Goal: Check status: Check status

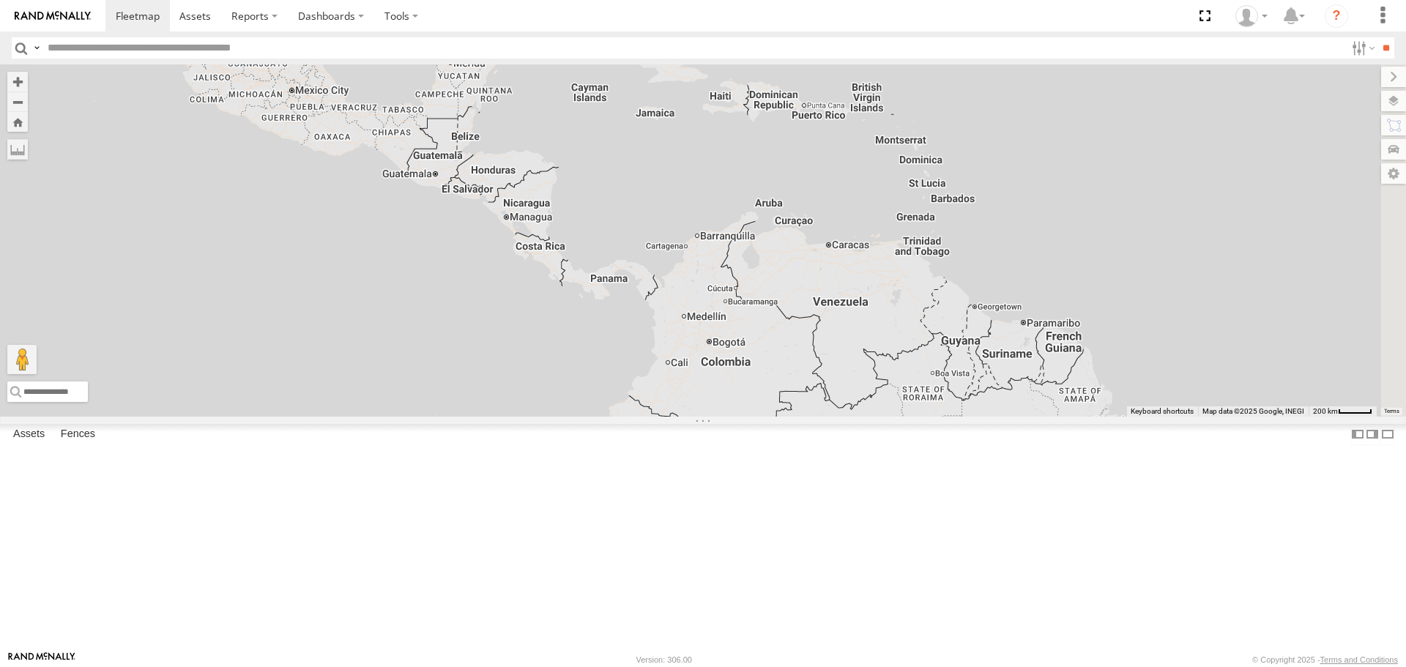
drag, startPoint x: 651, startPoint y: 533, endPoint x: 289, endPoint y: 100, distance: 563.7
click at [289, 100] on div "015910000671878 1103-5 602 703-1 83 34 3" at bounding box center [703, 240] width 1406 height 352
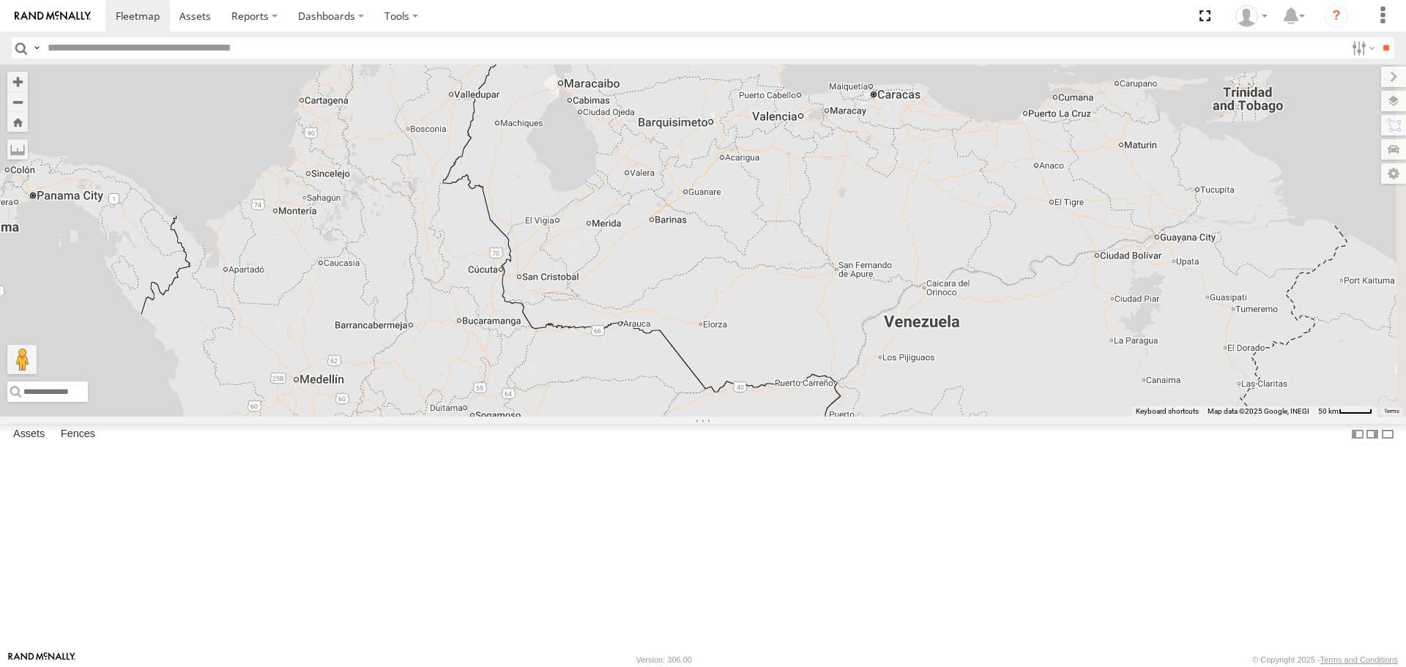
drag, startPoint x: 729, startPoint y: 480, endPoint x: 428, endPoint y: 65, distance: 512.4
click at [428, 65] on div "015910000671878 1103-5 602 703-1" at bounding box center [703, 240] width 1406 height 352
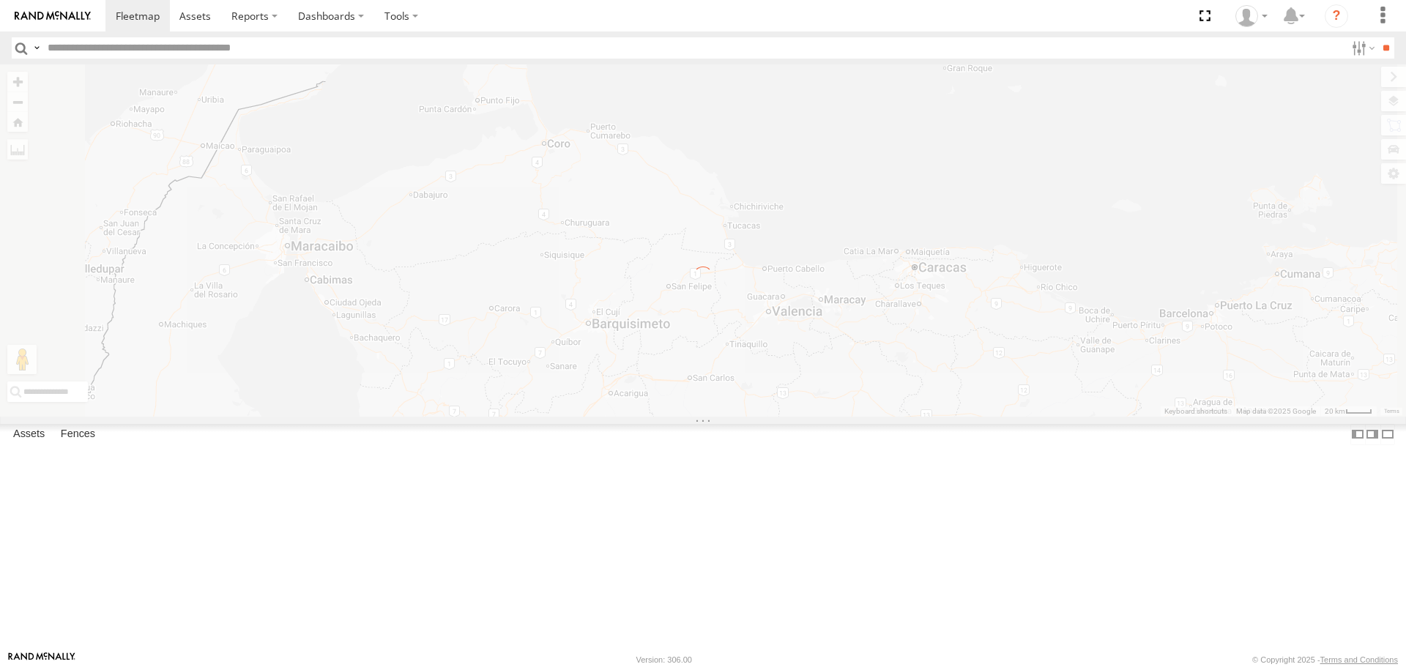
drag, startPoint x: 679, startPoint y: 165, endPoint x: 598, endPoint y: 243, distance: 112.4
click at [598, 243] on div at bounding box center [703, 240] width 1406 height 352
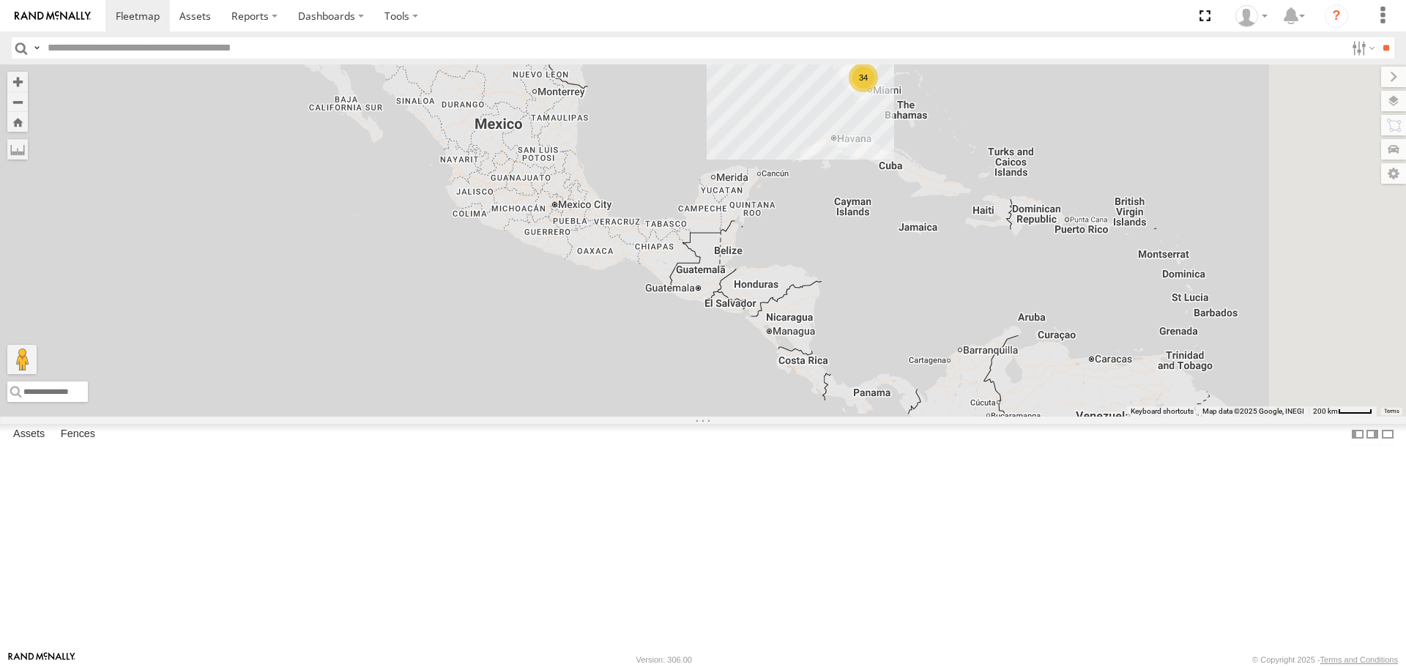
drag, startPoint x: 586, startPoint y: 593, endPoint x: 440, endPoint y: 178, distance: 439.5
click at [440, 178] on div "83 34 3 015910000671878 1103-5 602 703-1" at bounding box center [703, 240] width 1406 height 352
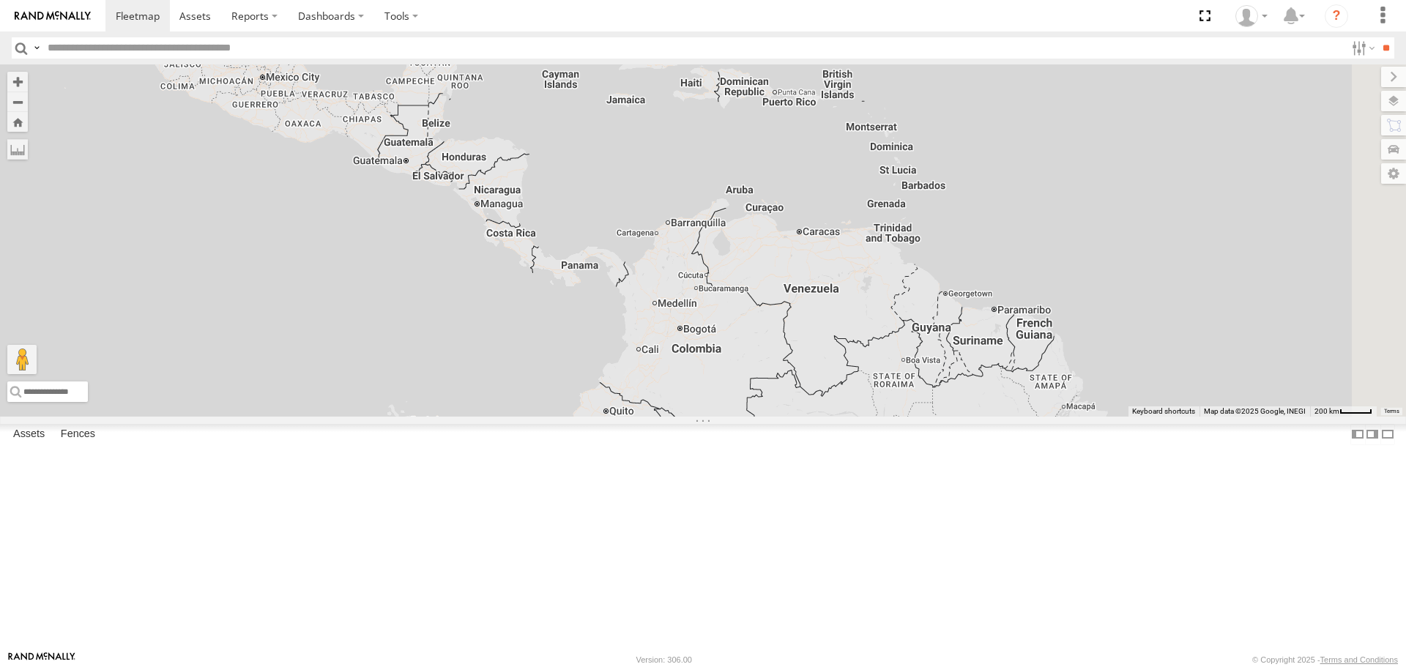
drag, startPoint x: 504, startPoint y: 426, endPoint x: 286, endPoint y: 418, distance: 218.5
click at [286, 416] on div "83 34 3 015910000671878 1103-5 602 703-1" at bounding box center [703, 240] width 1406 height 352
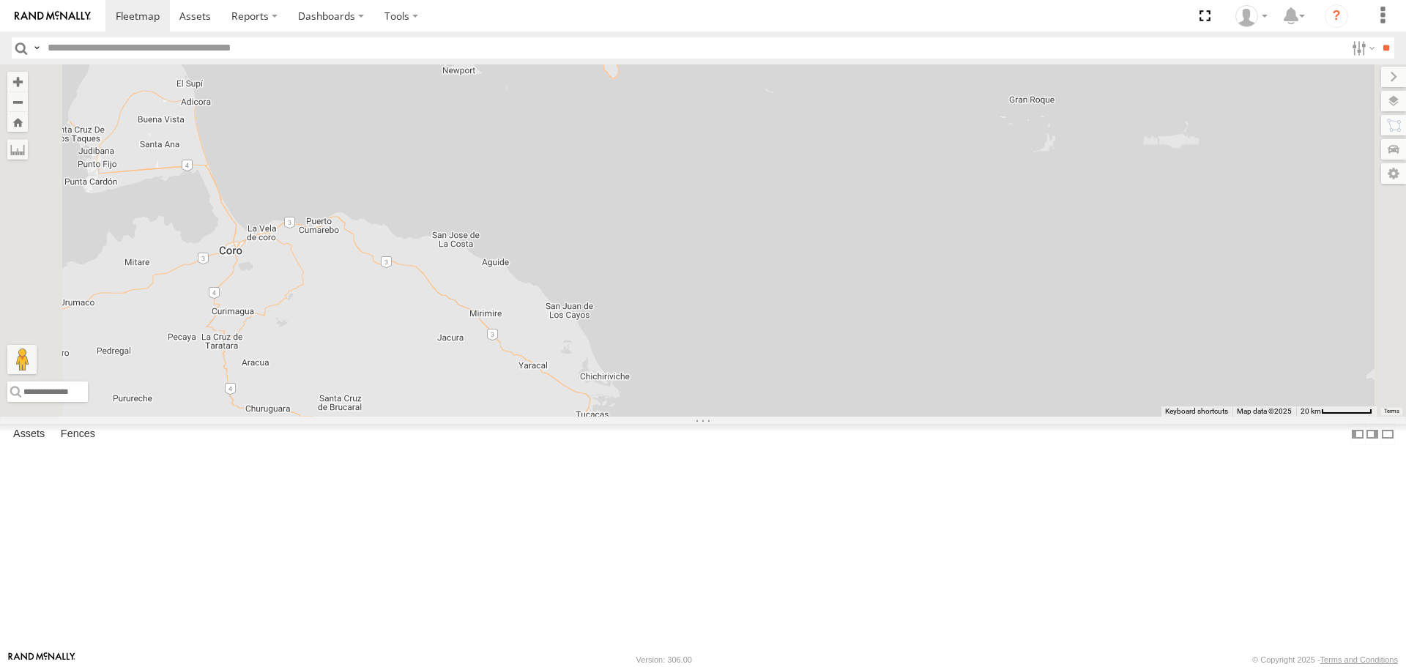
drag, startPoint x: 635, startPoint y: 218, endPoint x: 593, endPoint y: 434, distance: 220.9
click at [593, 416] on div "015910000671878 1103-5 602 703-1" at bounding box center [703, 240] width 1406 height 352
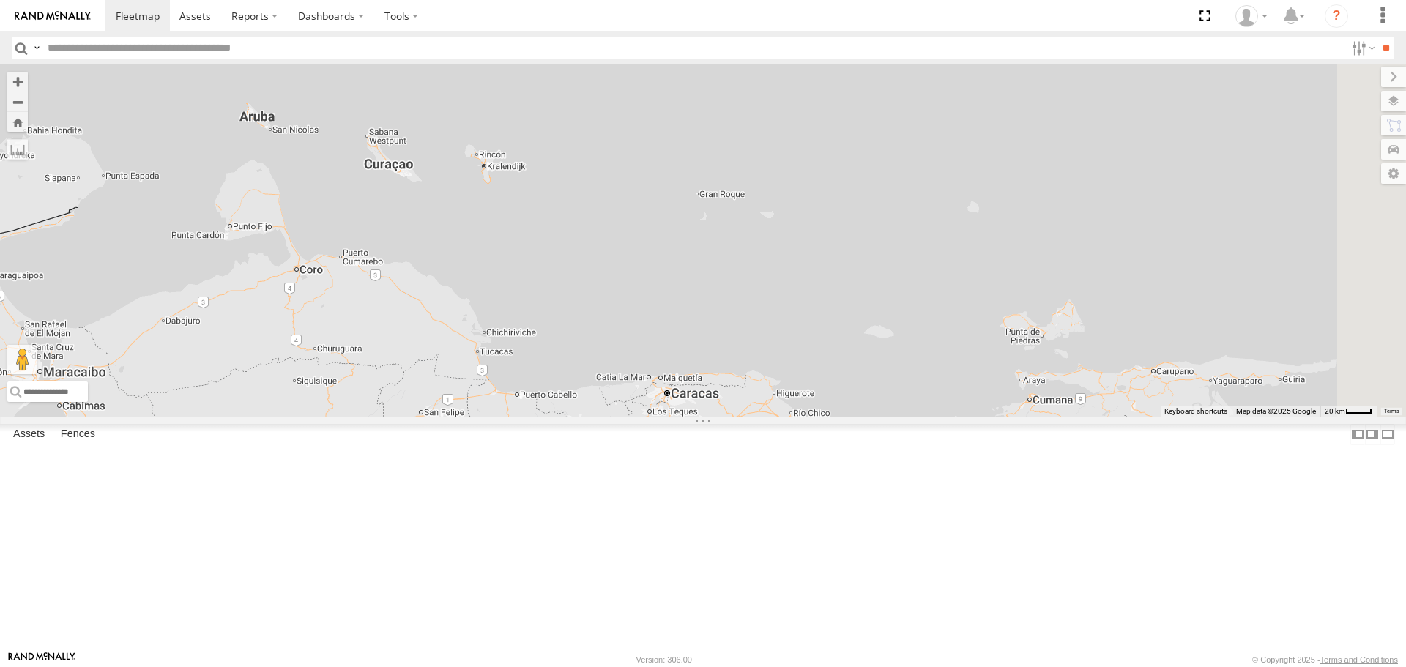
drag, startPoint x: 692, startPoint y: 472, endPoint x: 480, endPoint y: 456, distance: 213.0
click at [480, 416] on div "015910000671878 1103-5 602 703-1" at bounding box center [703, 240] width 1406 height 352
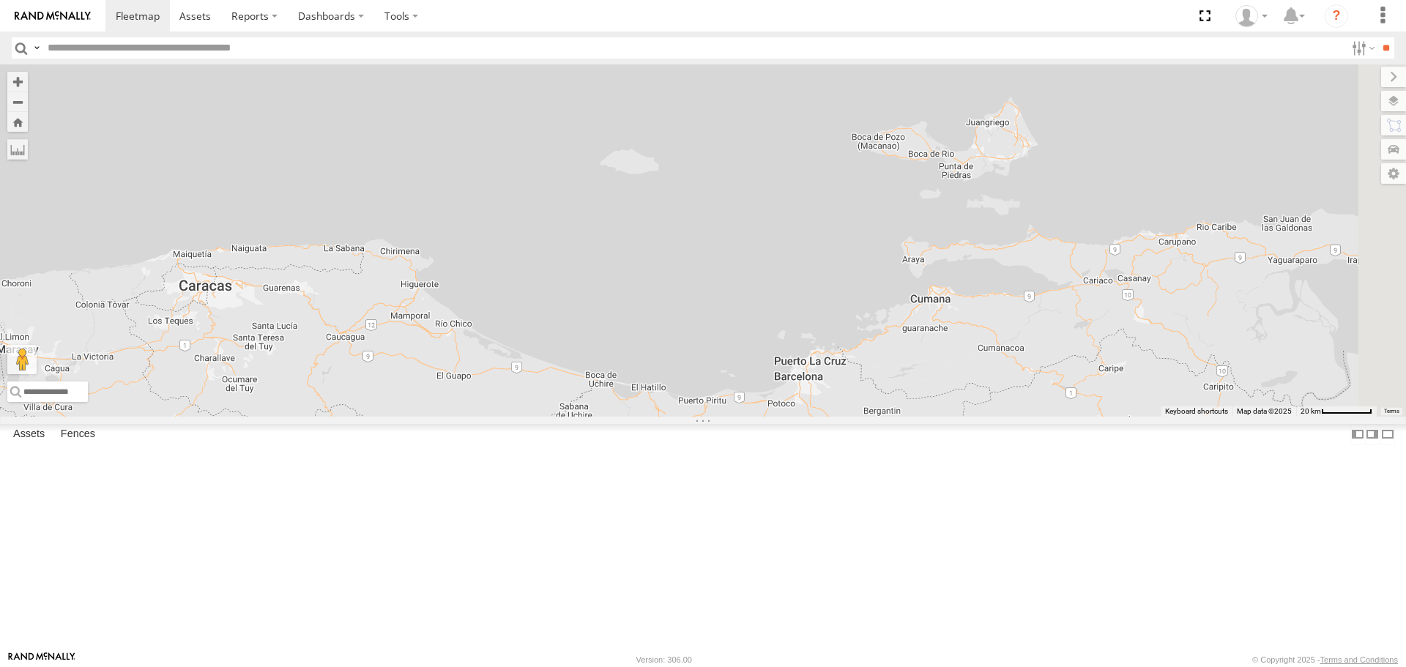
drag, startPoint x: 672, startPoint y: 456, endPoint x: 363, endPoint y: 268, distance: 360.9
click at [363, 268] on div "015910000671878 1103-5 602 703-1" at bounding box center [703, 240] width 1406 height 352
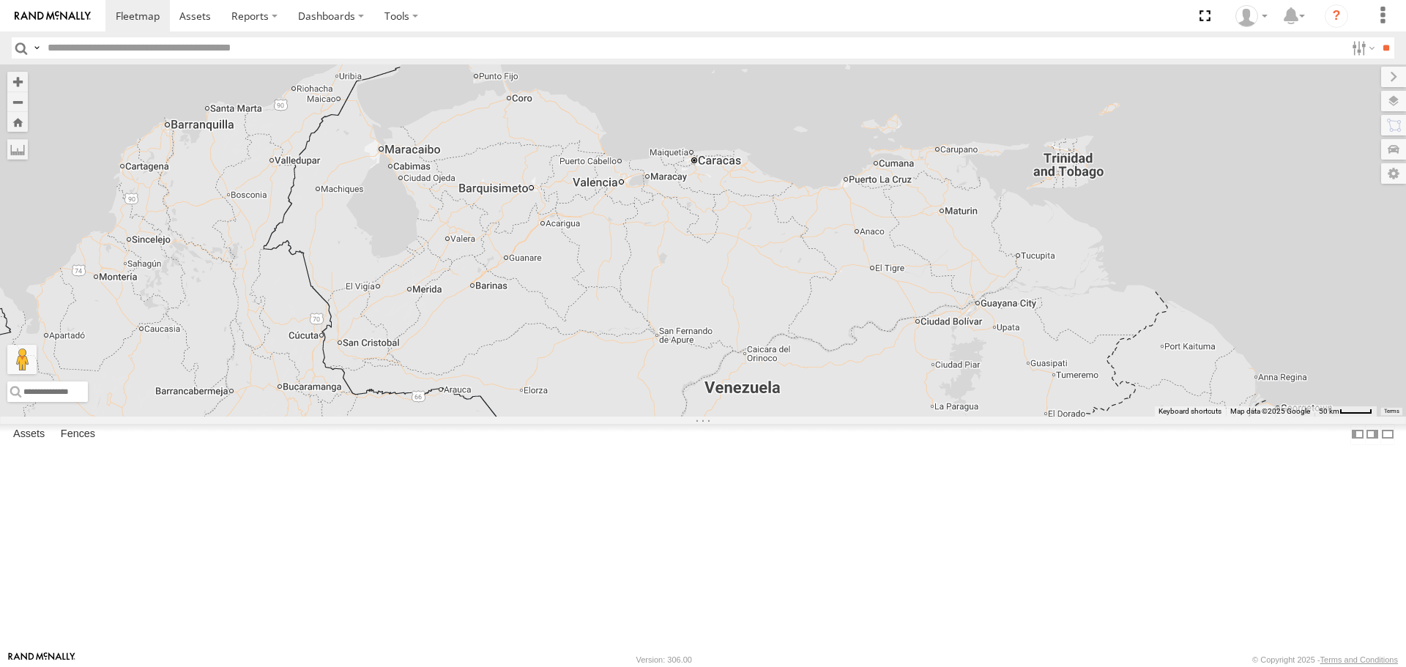
drag, startPoint x: 752, startPoint y: 349, endPoint x: 988, endPoint y: 320, distance: 237.6
click at [988, 320] on div "015910000671878 1103-5 602 703-1" at bounding box center [703, 240] width 1406 height 352
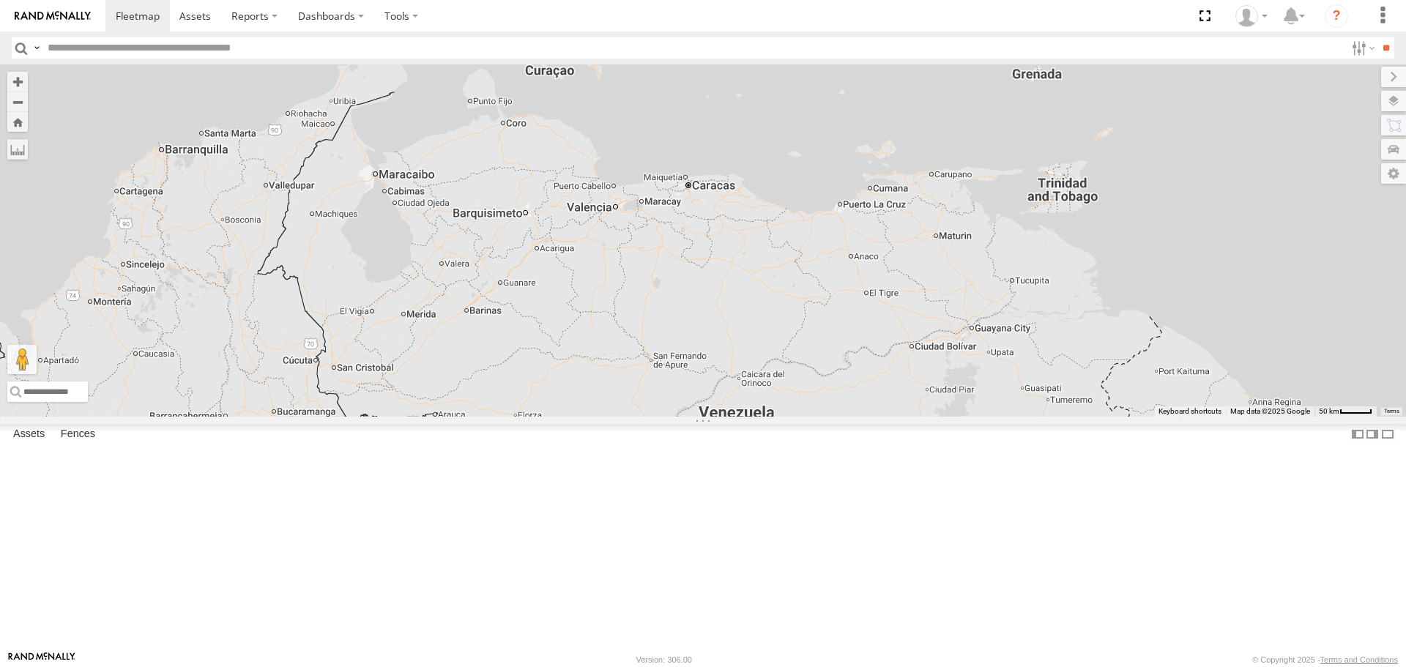
drag, startPoint x: 441, startPoint y: 344, endPoint x: 435, endPoint y: 371, distance: 27.7
click at [435, 371] on div "015910000671878 1103-5 602 703-1" at bounding box center [703, 240] width 1406 height 352
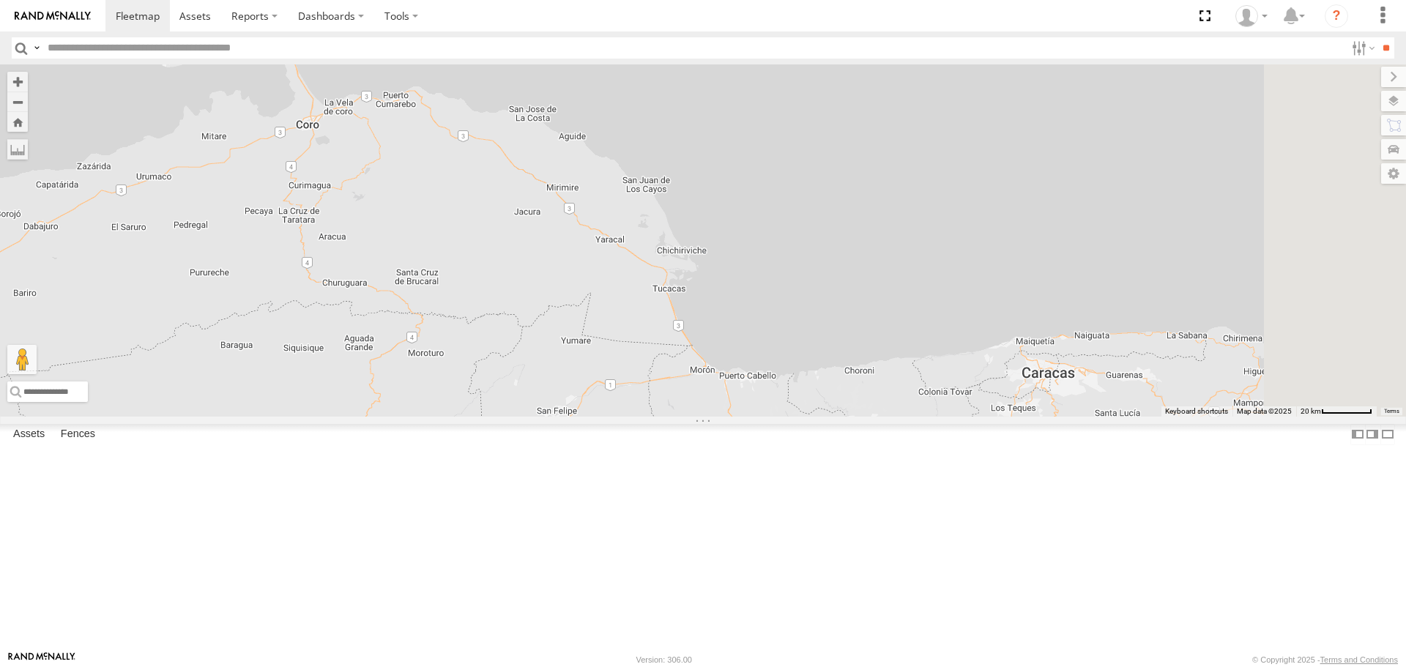
drag, startPoint x: 294, startPoint y: 200, endPoint x: 240, endPoint y: 277, distance: 94.1
click at [240, 277] on div "015910000671878 1103-5 602 703-1" at bounding box center [703, 240] width 1406 height 352
